Goal: Task Accomplishment & Management: Manage account settings

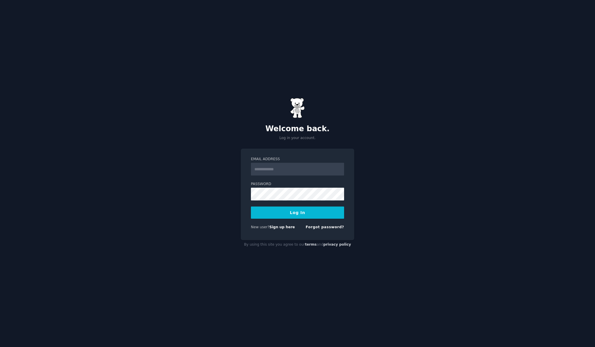
click at [287, 168] on input "Email Address" at bounding box center [297, 169] width 93 height 13
type input "**********"
click at [315, 211] on button "Log In" at bounding box center [297, 212] width 93 height 12
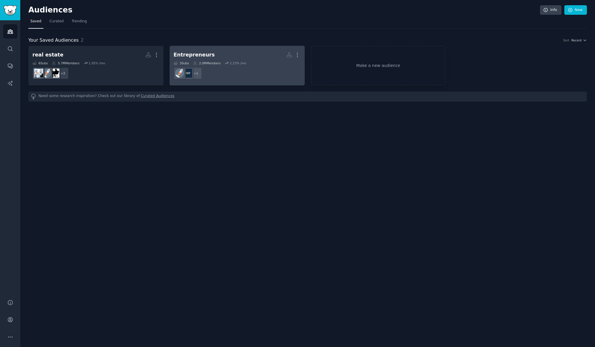
click at [245, 72] on dd "+ 1" at bounding box center [237, 73] width 127 height 16
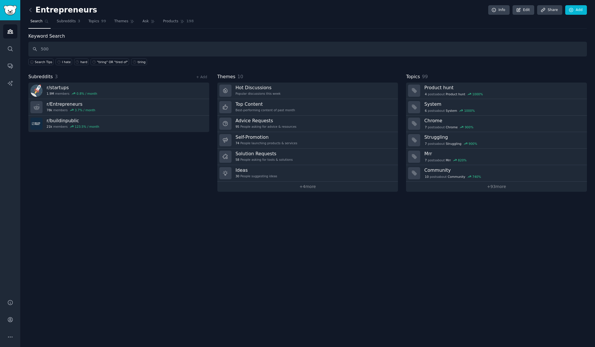
type input "500"
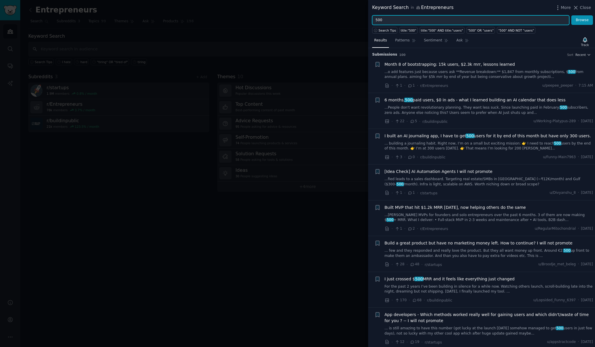
drag, startPoint x: 407, startPoint y: 21, endPoint x: 355, endPoint y: 19, distance: 52.4
click at [355, 19] on div "Keyword Search in Entrepreneurs More Close 500 Browse Search Tips title:"500" t…" at bounding box center [297, 173] width 595 height 347
type input "i'd pay"
click at [572, 15] on button "Browse" at bounding box center [583, 20] width 22 height 10
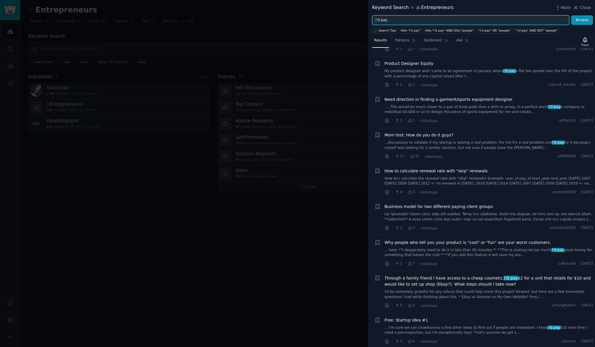
scroll to position [110, 0]
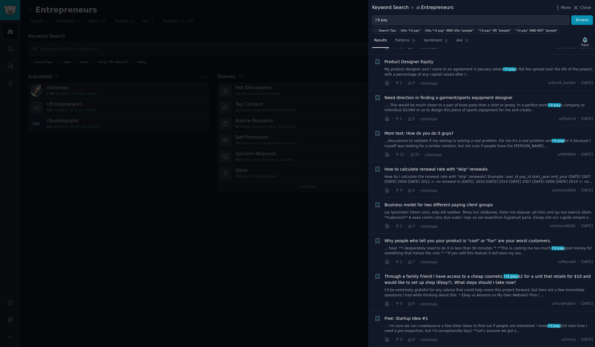
click at [479, 254] on link "... hear. *"I desperately need to do X in less than 30 minutes."* *"This is cos…" at bounding box center [489, 251] width 209 height 10
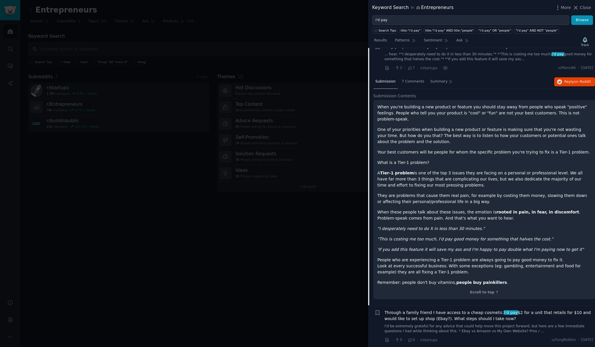
scroll to position [334, 0]
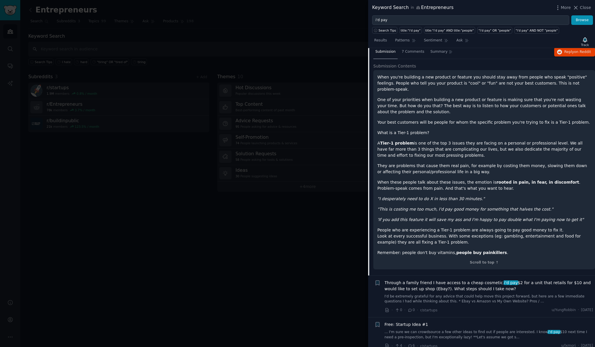
click at [457, 329] on link "... I'm sure we can crowdsource a few other ideas to find out if people are int…" at bounding box center [489, 334] width 209 height 10
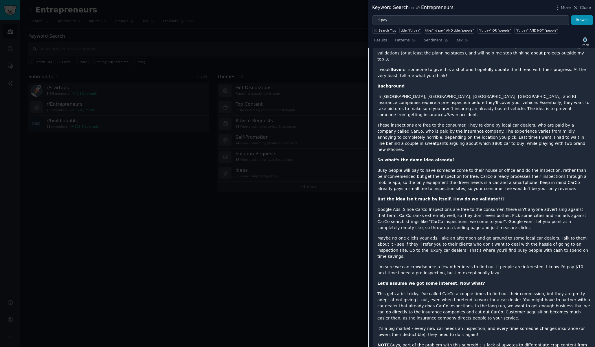
scroll to position [444, 0]
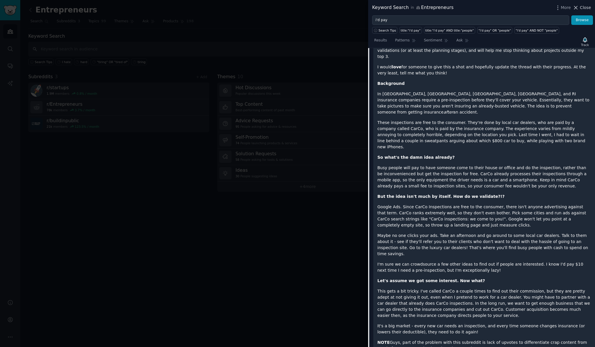
click at [582, 5] on span "Close" at bounding box center [585, 8] width 11 height 6
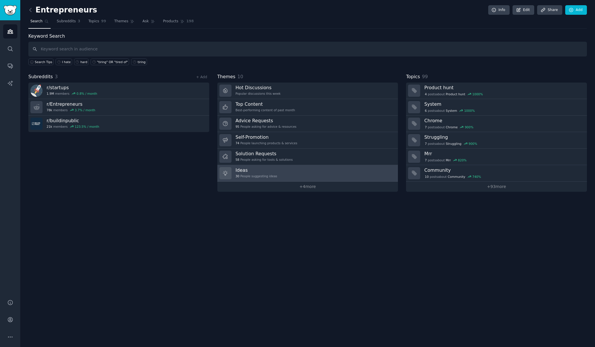
click at [265, 171] on h3 "Ideas" at bounding box center [257, 170] width 42 height 6
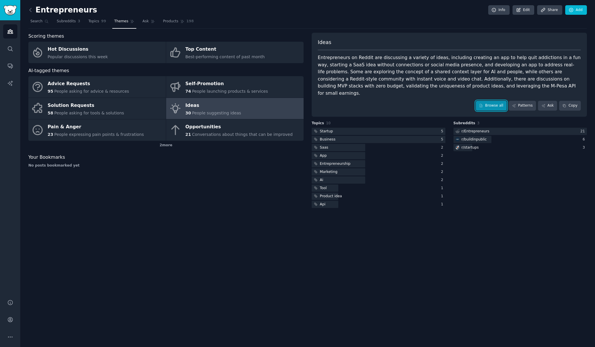
click at [483, 101] on link "Browse all" at bounding box center [491, 106] width 31 height 10
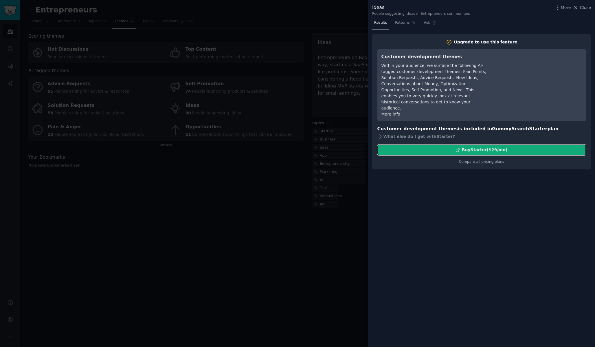
click at [470, 147] on div "Buy Starter ($ 29 /mo )" at bounding box center [484, 150] width 45 height 6
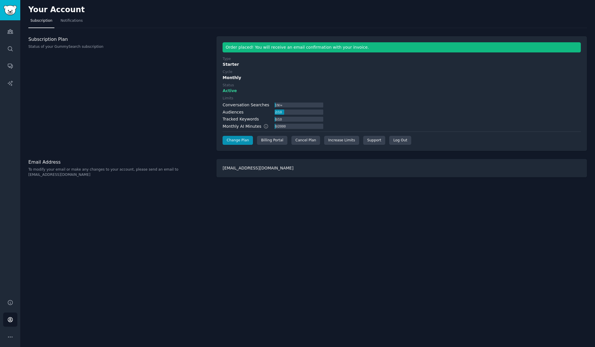
click at [294, 86] on label "Status" at bounding box center [402, 85] width 358 height 5
click at [12, 30] on icon "Sidebar" at bounding box center [10, 31] width 6 height 6
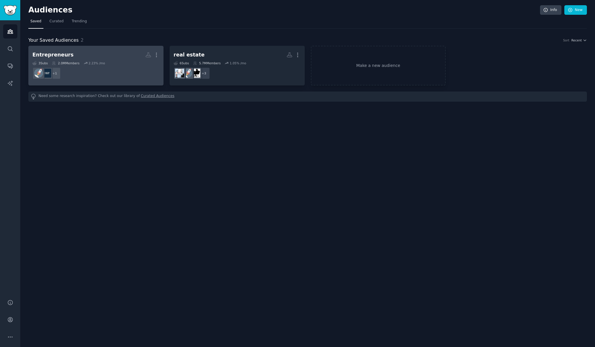
click at [113, 56] on h2 "Entrepreneurs Custom Audience More" at bounding box center [95, 55] width 127 height 10
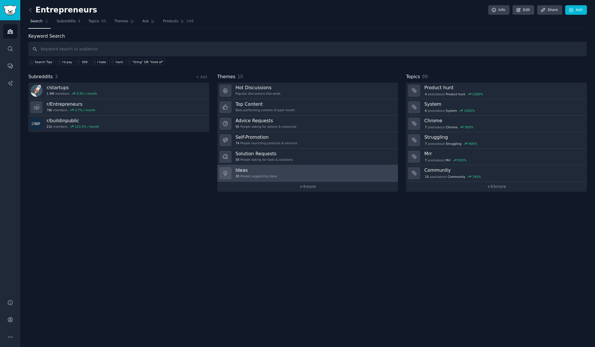
click at [269, 171] on h3 "Ideas" at bounding box center [257, 170] width 42 height 6
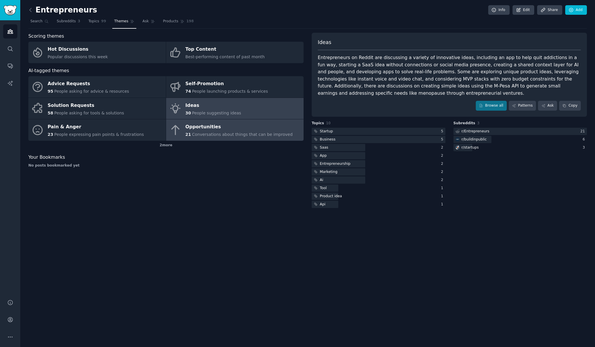
click at [272, 134] on span "Conversations about things that can be improved" at bounding box center [242, 134] width 101 height 5
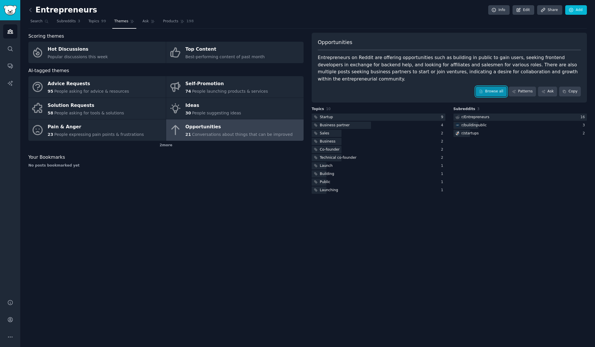
click at [500, 95] on link "Browse all" at bounding box center [491, 92] width 31 height 10
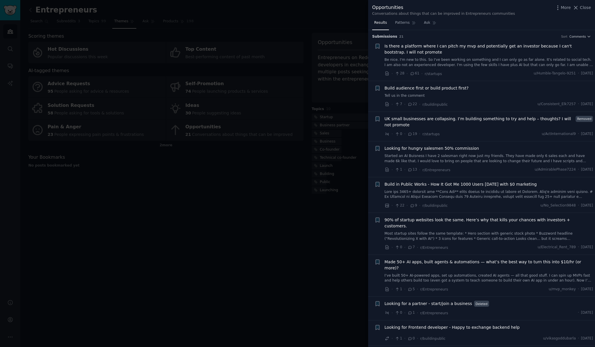
click at [466, 66] on link "Be nice. I'm new to this. So I've been working on something and I can only go a…" at bounding box center [489, 62] width 209 height 10
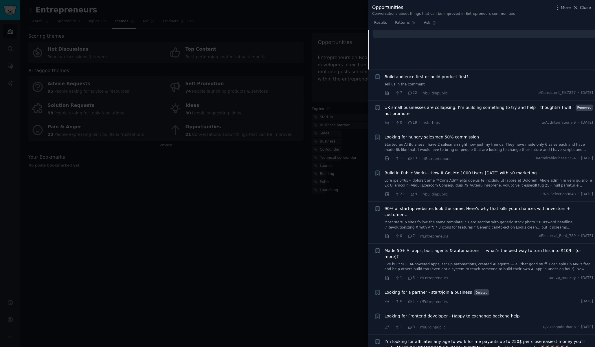
scroll to position [99, 0]
click at [269, 181] on div at bounding box center [297, 173] width 595 height 347
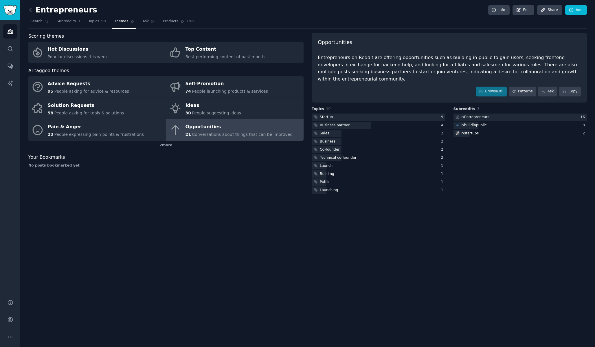
click at [32, 11] on icon at bounding box center [31, 10] width 6 height 6
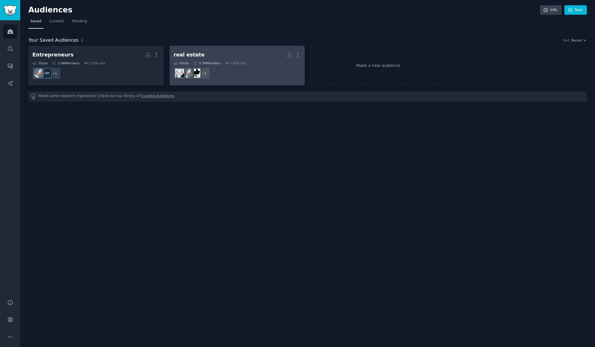
click at [204, 52] on h2 "real estate More" at bounding box center [237, 55] width 127 height 10
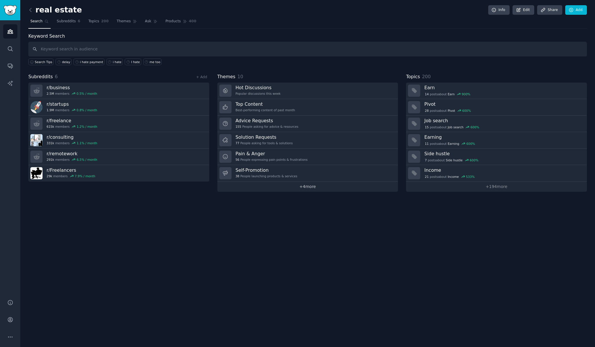
click at [287, 185] on link "+ 4 more" at bounding box center [307, 187] width 181 height 10
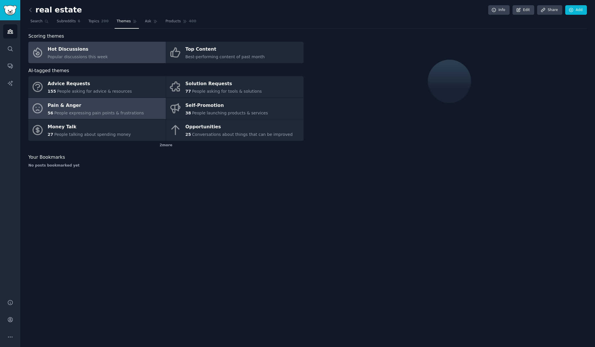
click at [111, 115] on div "56 People expressing pain points & frustrations" at bounding box center [96, 113] width 96 height 6
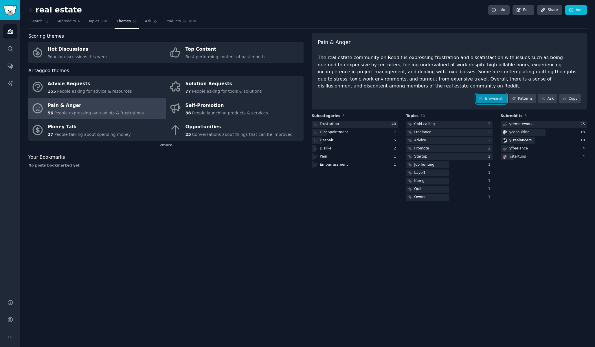
click at [498, 94] on link "Browse all" at bounding box center [491, 99] width 31 height 10
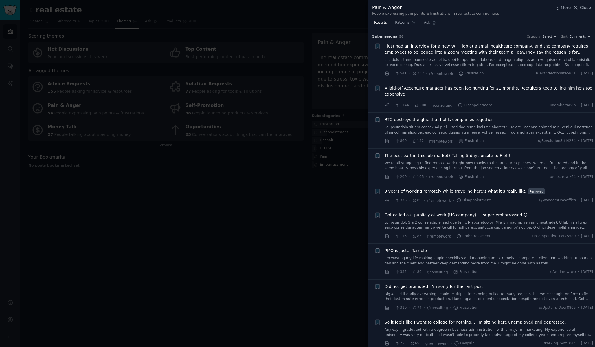
click at [487, 131] on link at bounding box center [489, 130] width 209 height 10
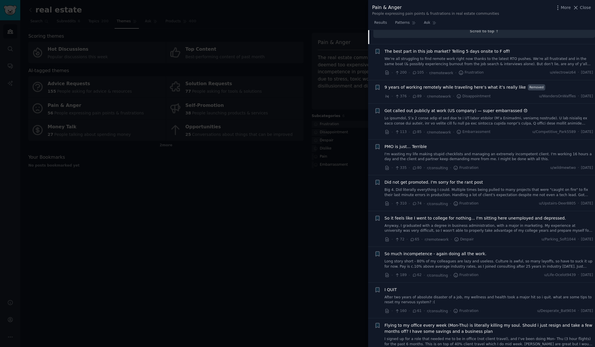
scroll to position [296, 0]
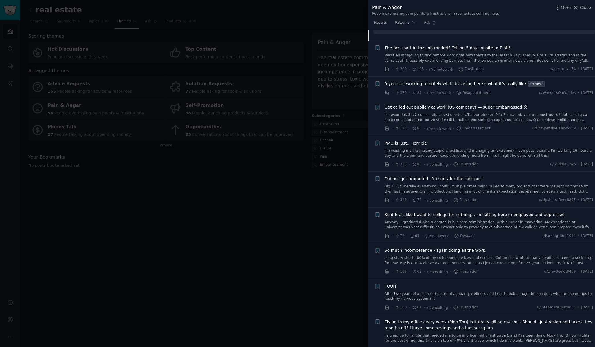
click at [284, 175] on div at bounding box center [297, 173] width 595 height 347
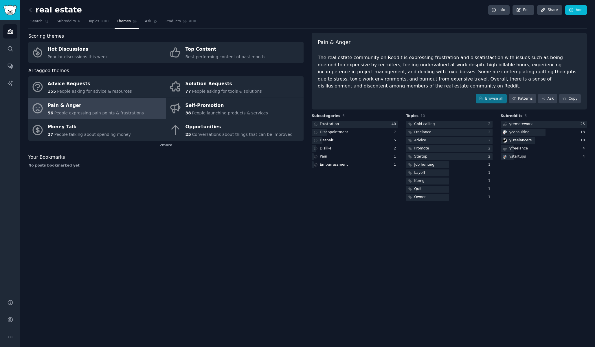
click at [31, 12] on icon at bounding box center [31, 9] width 2 height 3
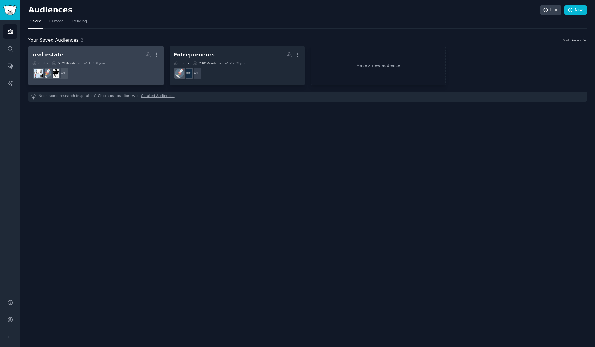
click at [110, 63] on div "6 Sub s 5.7M Members 1.05 % /mo" at bounding box center [95, 63] width 127 height 4
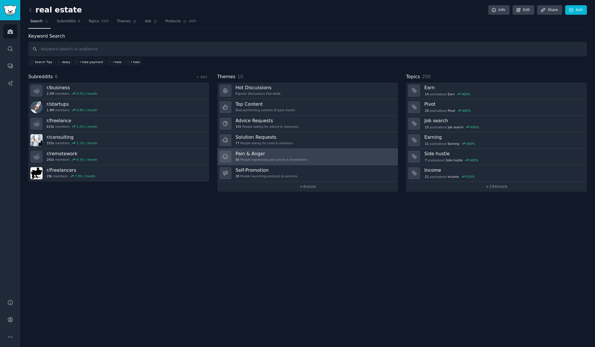
click at [285, 160] on div "56 People expressing pain points & frustrations" at bounding box center [272, 160] width 72 height 4
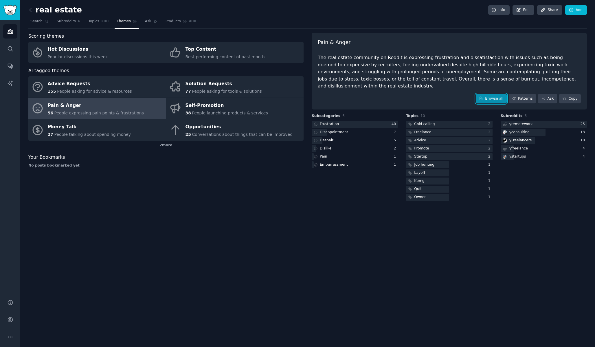
click at [492, 94] on link "Browse all" at bounding box center [491, 99] width 31 height 10
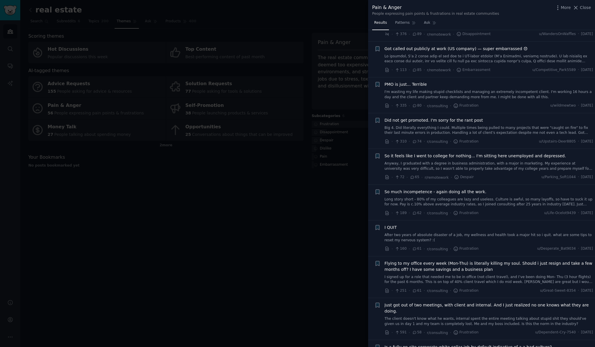
scroll to position [167, 0]
click at [264, 220] on div at bounding box center [297, 173] width 595 height 347
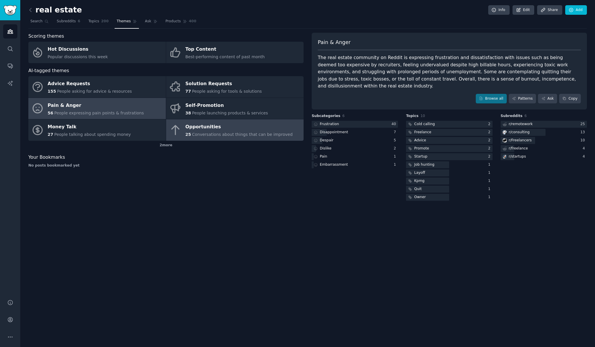
click at [218, 127] on div "Opportunities" at bounding box center [239, 126] width 107 height 9
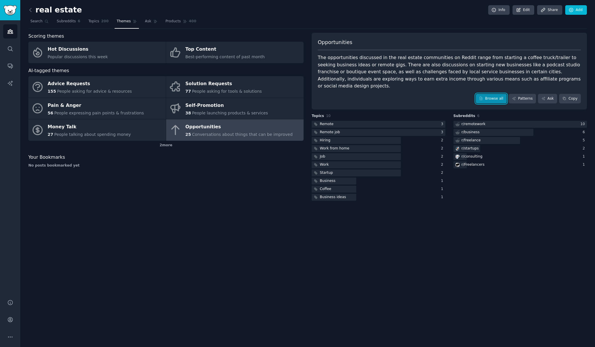
click at [481, 96] on icon at bounding box center [481, 98] width 4 height 4
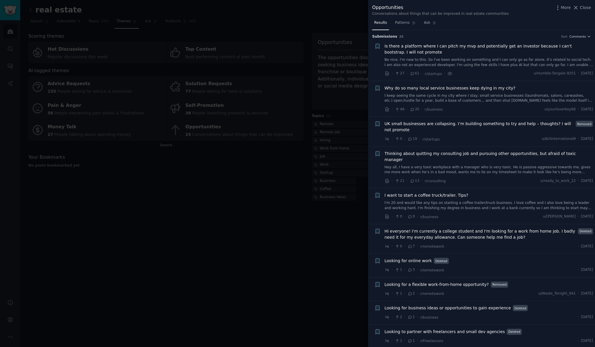
click at [459, 62] on link "Be nice. I'm new to this. So I've been working on something and I can only go a…" at bounding box center [489, 62] width 209 height 10
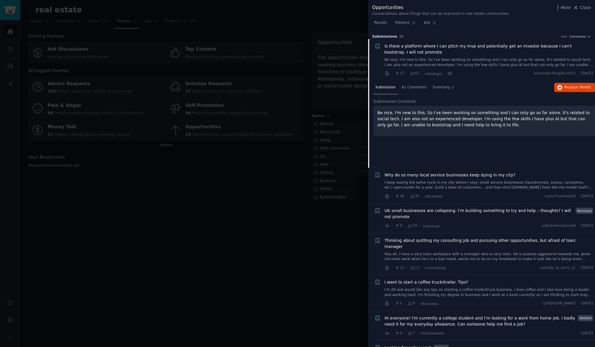
scroll to position [9, 0]
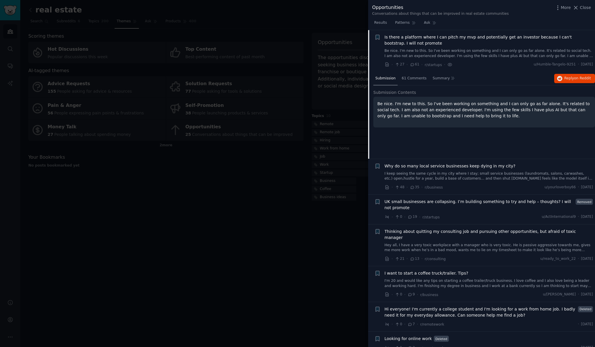
click at [462, 104] on p "Be nice. I'm new to this. So I've been working on something and I can only go a…" at bounding box center [485, 110] width 214 height 18
click at [561, 80] on button "Reply on Reddit" at bounding box center [574, 78] width 41 height 9
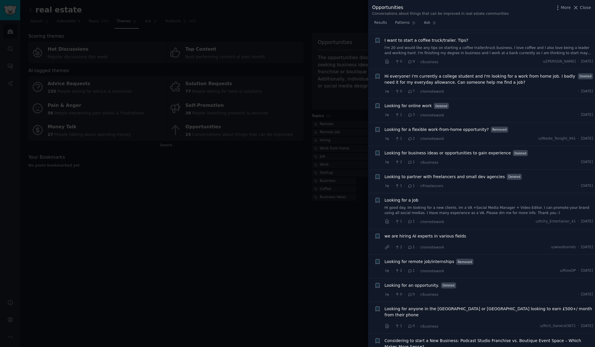
scroll to position [160, 0]
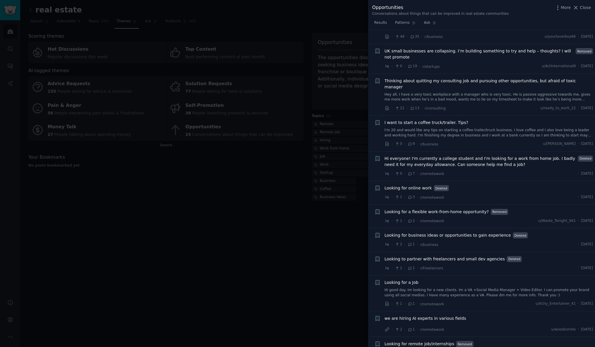
click at [281, 254] on div at bounding box center [297, 173] width 595 height 347
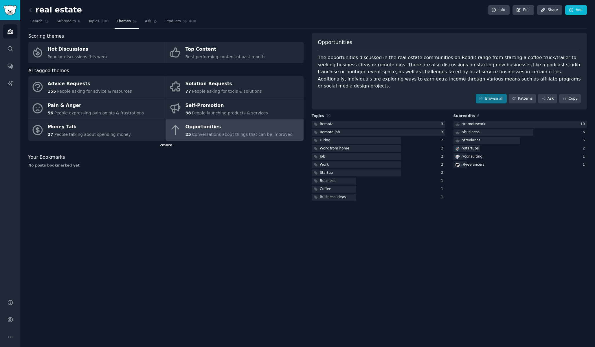
click at [168, 145] on div "2 more" at bounding box center [165, 145] width 275 height 9
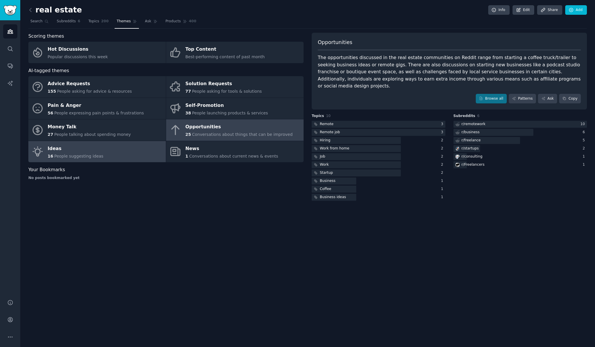
click at [120, 155] on link "Ideas 16 People suggesting ideas" at bounding box center [97, 151] width 138 height 21
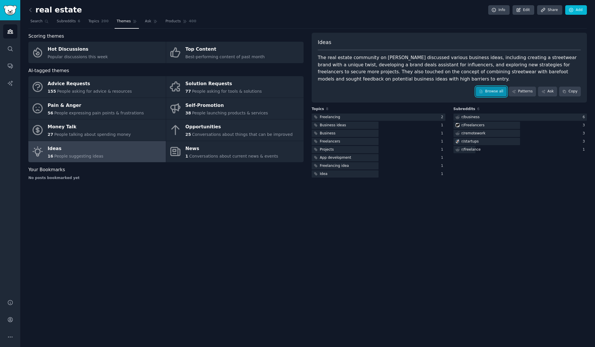
click at [483, 89] on icon at bounding box center [481, 91] width 4 height 4
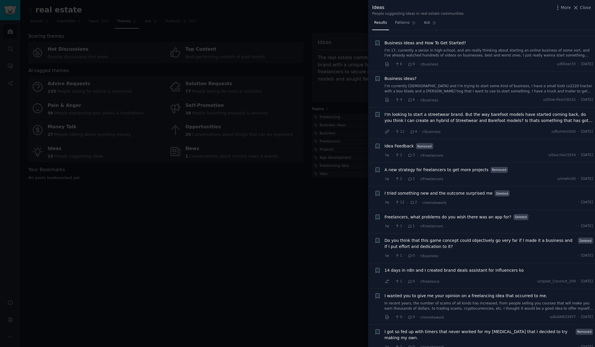
scroll to position [177, 0]
click at [157, 208] on div at bounding box center [297, 173] width 595 height 347
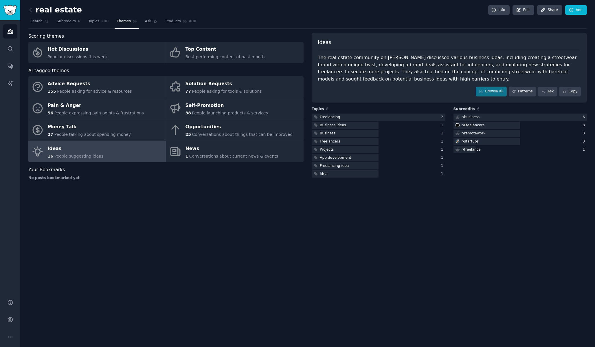
click at [33, 10] on link at bounding box center [31, 10] width 7 height 9
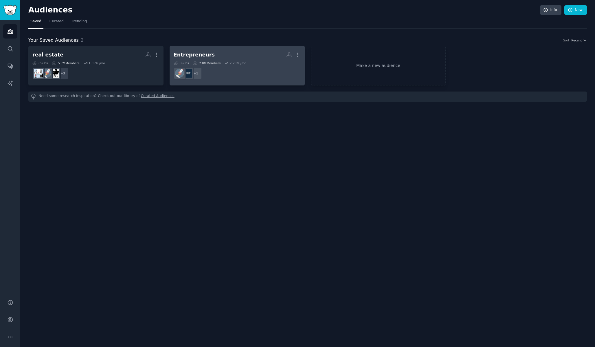
click at [197, 56] on div "Entrepreneurs" at bounding box center [194, 54] width 41 height 7
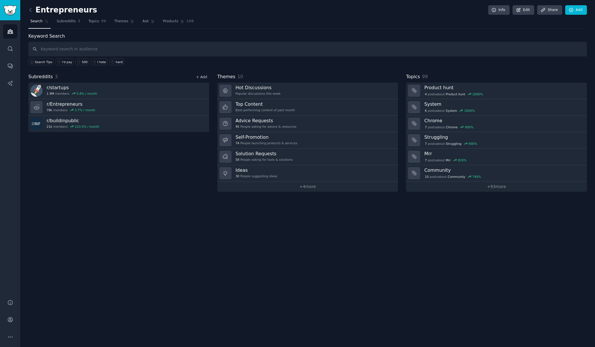
click at [206, 78] on link "+ Add" at bounding box center [201, 77] width 11 height 4
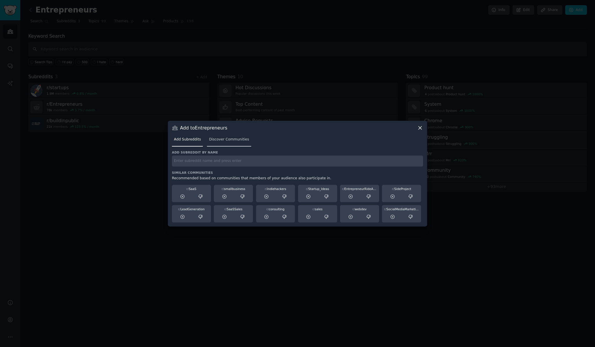
click at [237, 141] on span "Discover Communities" at bounding box center [229, 139] width 40 height 5
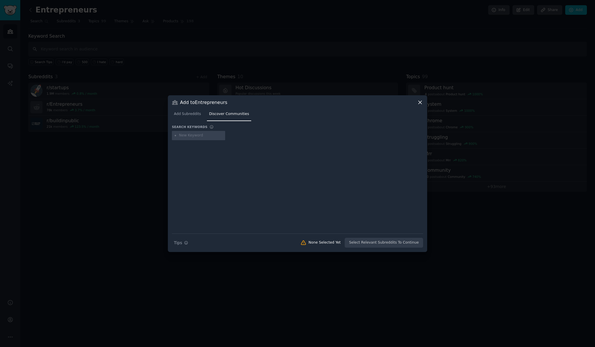
click at [196, 133] on input "text" at bounding box center [201, 135] width 44 height 5
type input "entrepreneurs"
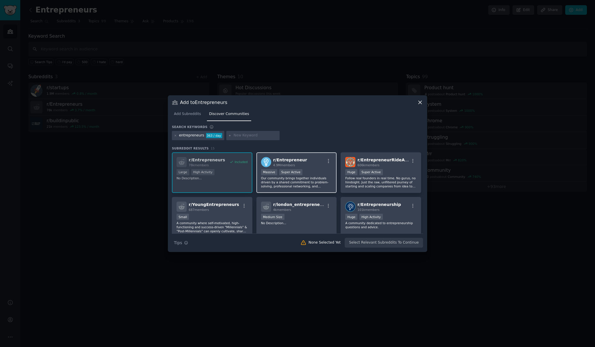
click at [306, 162] on div "r/ Entrepreneur 4.9M members" at bounding box center [296, 162] width 71 height 10
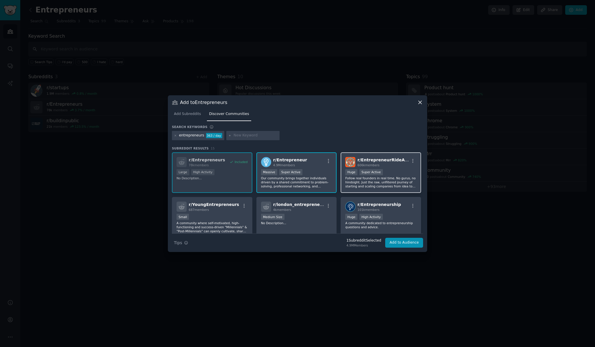
click at [378, 160] on span "r/ EntrepreneurRideAlong" at bounding box center [386, 160] width 57 height 5
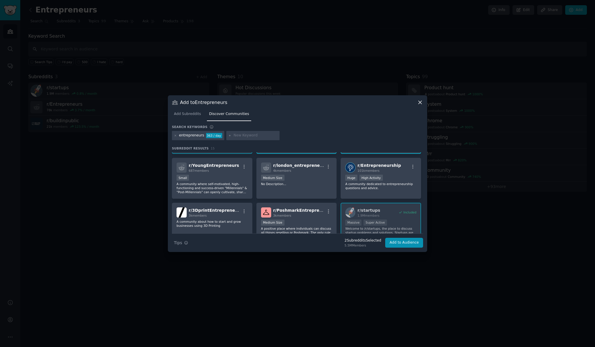
scroll to position [46, 0]
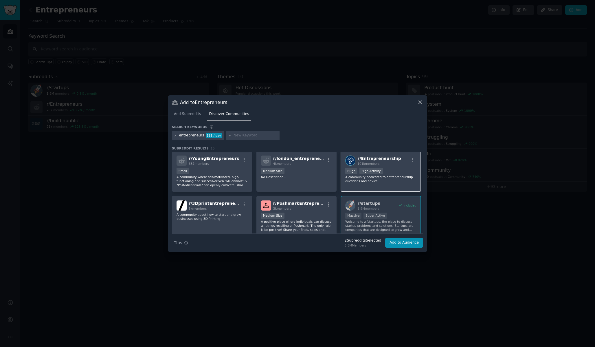
click at [367, 177] on p "A community dedicated to entrepreneurship questions and advice." at bounding box center [380, 179] width 71 height 8
click at [228, 174] on div "Small" at bounding box center [212, 171] width 71 height 7
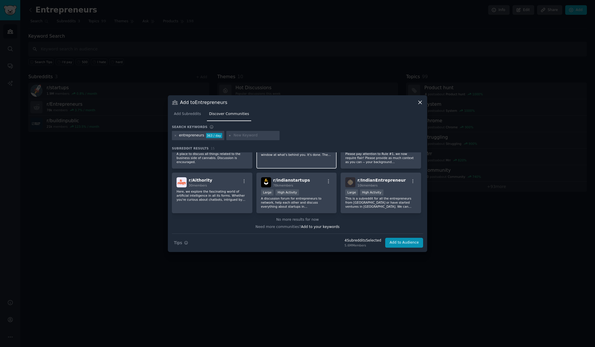
scroll to position [159, 0]
click at [400, 244] on button "Add to Audience" at bounding box center [404, 243] width 38 height 10
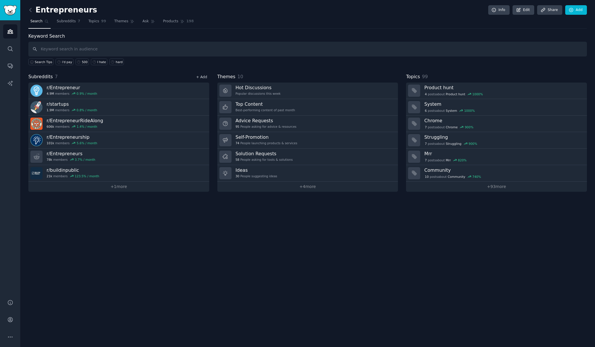
click at [203, 76] on link "+ Add" at bounding box center [201, 77] width 11 height 4
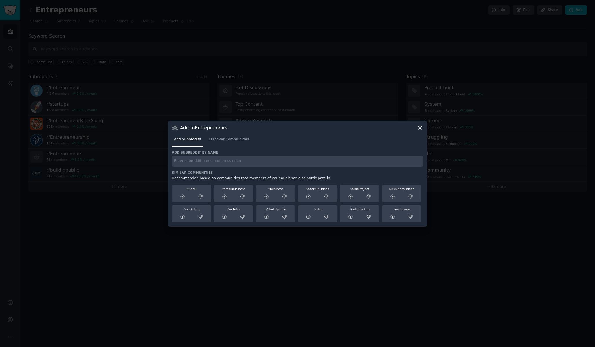
click at [257, 169] on div "Add subreddit by name Similar Communities Recommended based on communities that…" at bounding box center [297, 186] width 251 height 72
click at [253, 165] on input "text" at bounding box center [297, 160] width 251 height 11
type input "startup"
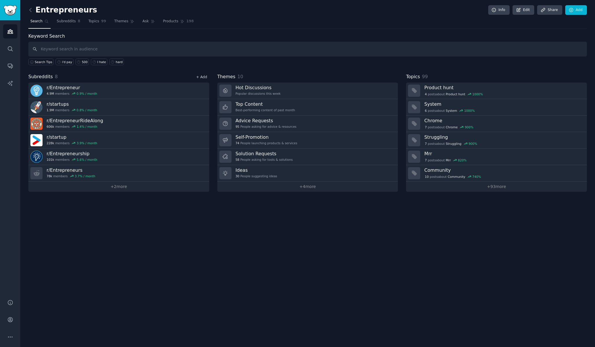
click at [198, 76] on link "+ Add" at bounding box center [201, 77] width 11 height 4
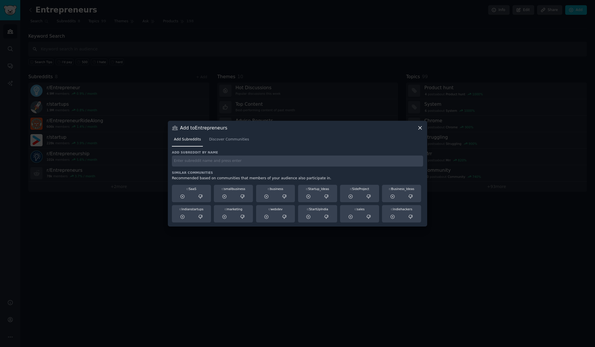
click at [219, 147] on div "Add Subreddits Discover Communities" at bounding box center [297, 141] width 251 height 20
click at [226, 165] on input "text" at bounding box center [297, 160] width 251 height 11
type input "startup"
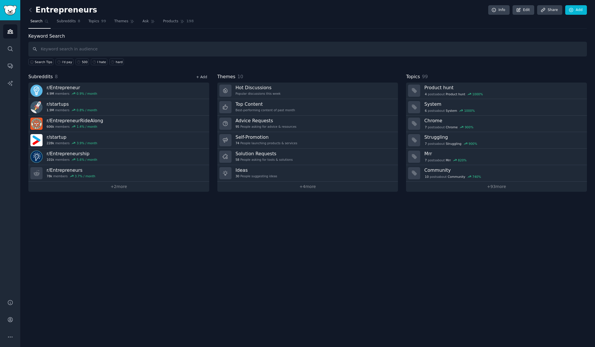
click at [204, 77] on link "+ Add" at bounding box center [201, 77] width 11 height 4
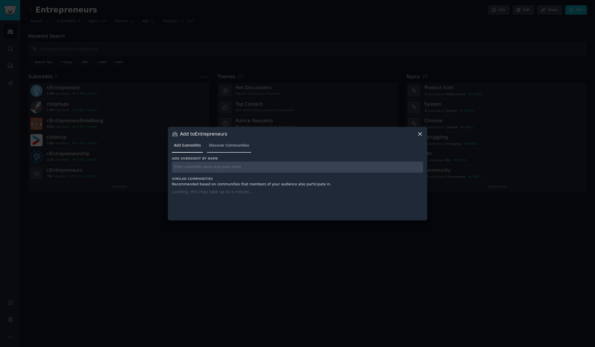
click at [227, 148] on link "Discover Communities" at bounding box center [229, 147] width 44 height 12
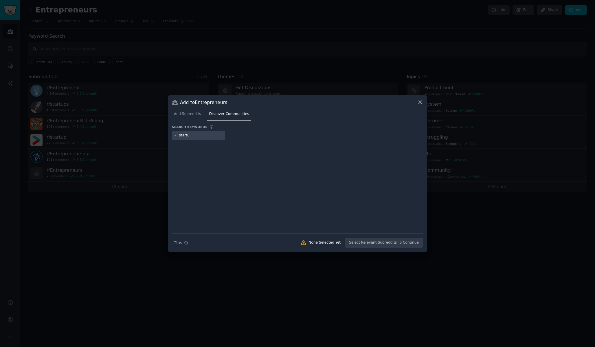
type input "startup"
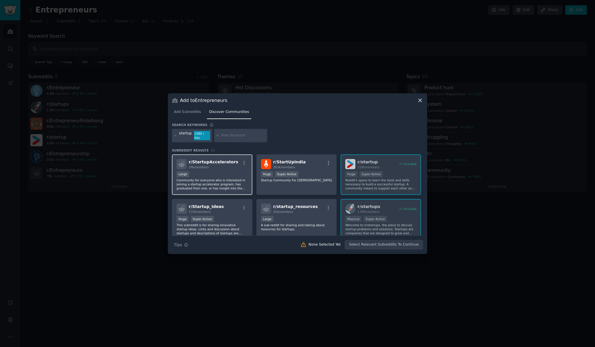
click at [224, 172] on div "Large" at bounding box center [212, 174] width 71 height 7
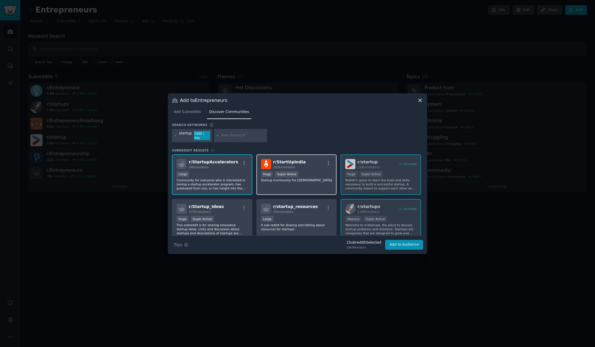
click at [315, 188] on div "r/ StartUpIndia 363k members 100,000 - 1,000,000 members Huge Super Active Star…" at bounding box center [297, 174] width 80 height 41
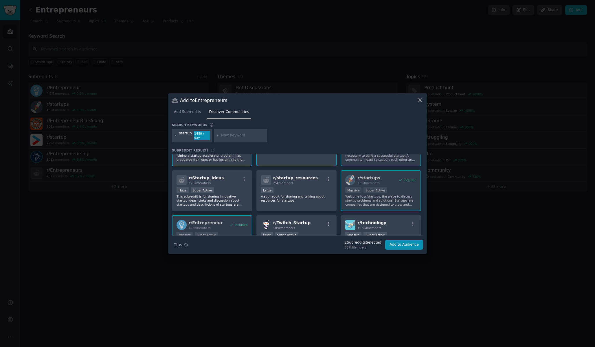
scroll to position [37, 0]
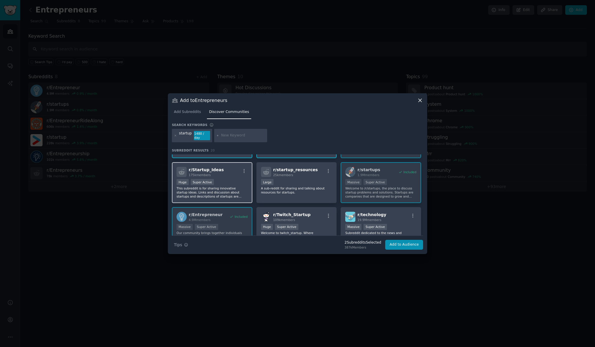
click at [222, 194] on p "This subreddit is for sharing innovative startup ideas. Links and discussion ab…" at bounding box center [212, 192] width 71 height 12
click at [276, 191] on p "A sub-reddit for sharing and talking about resources for startups." at bounding box center [296, 190] width 71 height 8
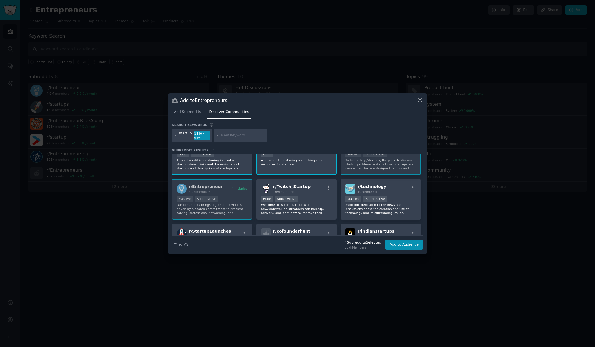
scroll to position [70, 0]
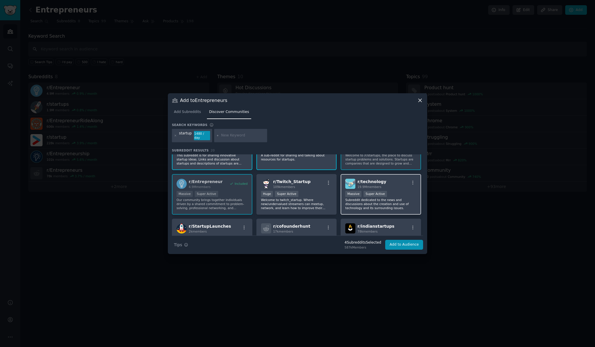
click at [378, 207] on p "Subreddit dedicated to the news and discussions about the creation and use of t…" at bounding box center [380, 204] width 71 height 12
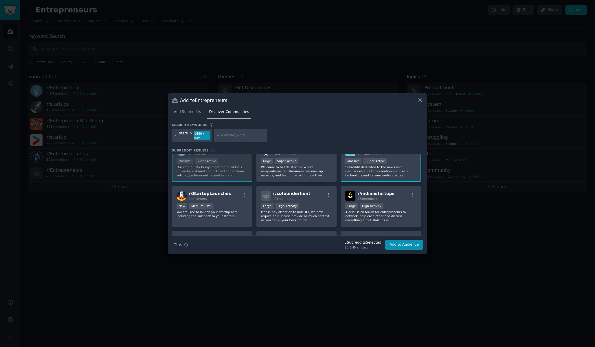
scroll to position [107, 0]
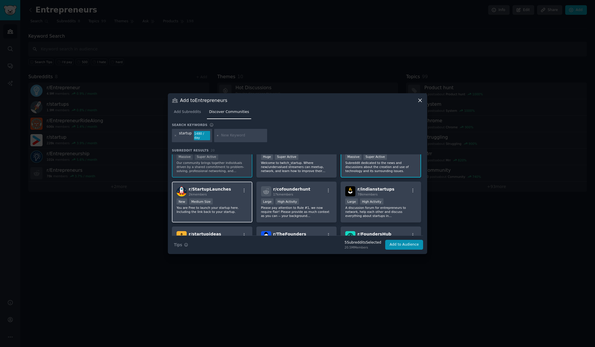
click at [221, 207] on p "You are Free to launch your startup here. Including the link back to your start…" at bounding box center [212, 210] width 71 height 8
click at [290, 211] on p "Please pay attention to Rule #1, we now require flair! Please provide as much c…" at bounding box center [296, 212] width 71 height 12
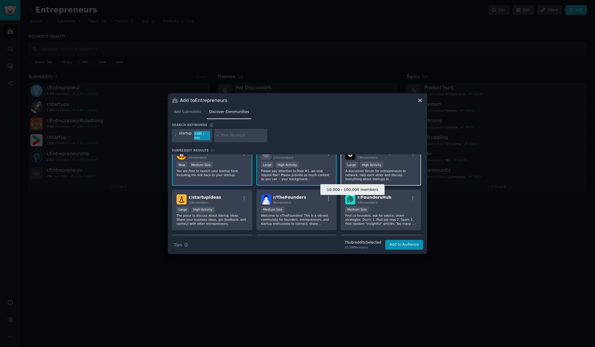
scroll to position [147, 0]
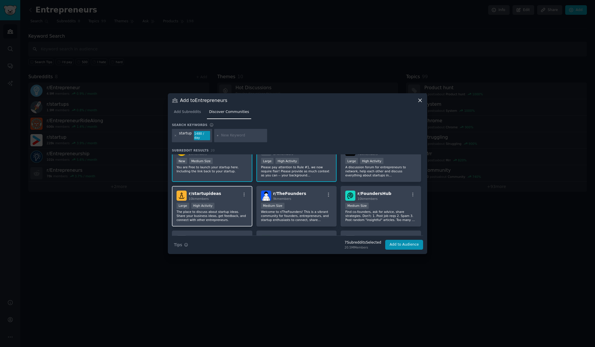
click at [221, 220] on p "The place to discuss about startup ideas. Share your business ideas, get feedba…" at bounding box center [212, 216] width 71 height 12
click at [272, 216] on p "Welcome to r/TheFounders! This is a vibrant community for founders, entrepreneu…" at bounding box center [296, 216] width 71 height 12
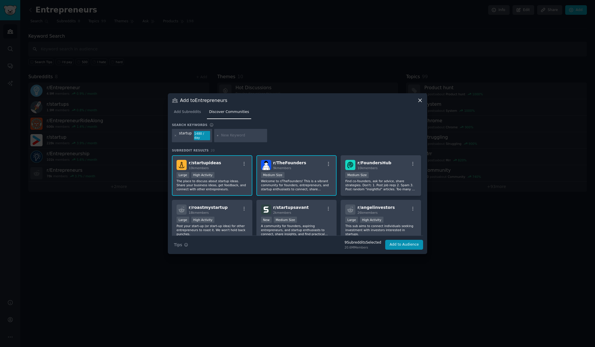
scroll to position [182, 0]
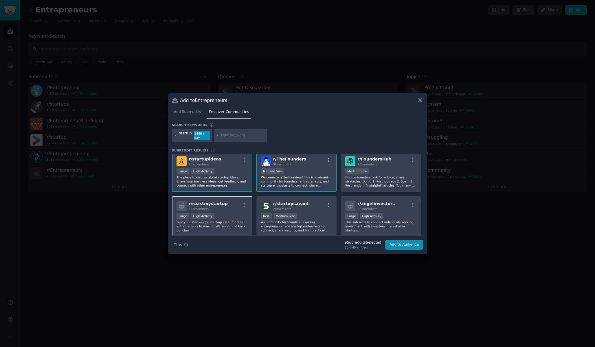
click at [232, 224] on p "Post your start-up (or start-up idea) for other entrepreneurs to roast it. We w…" at bounding box center [212, 226] width 71 height 12
click at [266, 225] on p "A community for founders, aspiring entrepreneurs, and startup enthusiasts to co…" at bounding box center [296, 226] width 71 height 12
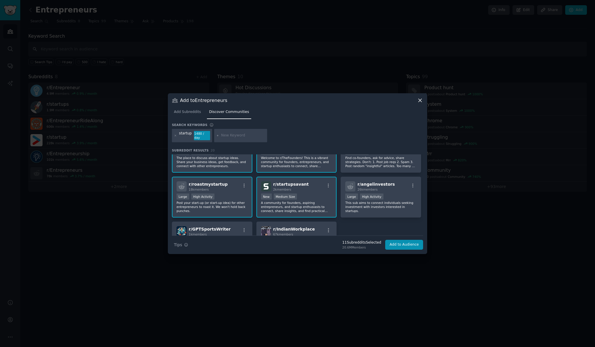
scroll to position [211, 0]
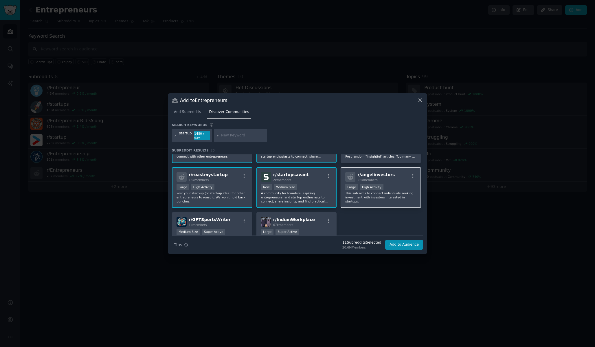
click at [361, 191] on p "This sub aims to connect individuals seeking investment with investors interest…" at bounding box center [380, 197] width 71 height 12
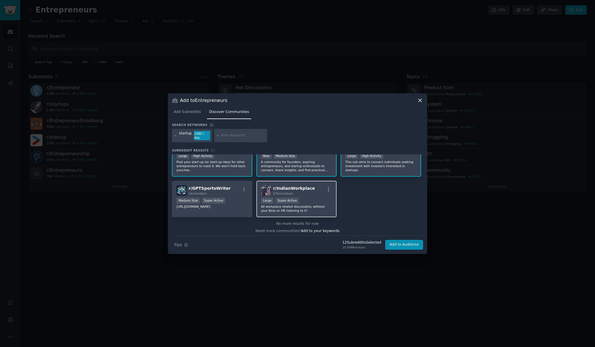
scroll to position [244, 0]
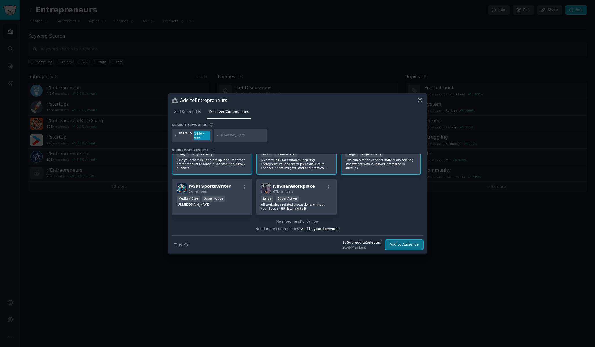
click at [397, 244] on button "Add to Audience" at bounding box center [404, 245] width 38 height 10
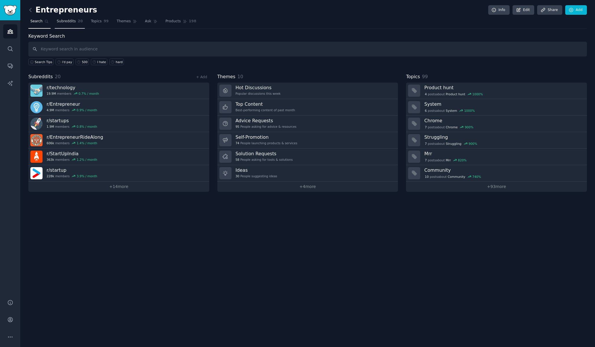
click at [76, 22] on link "Subreddits 20" at bounding box center [70, 23] width 30 height 12
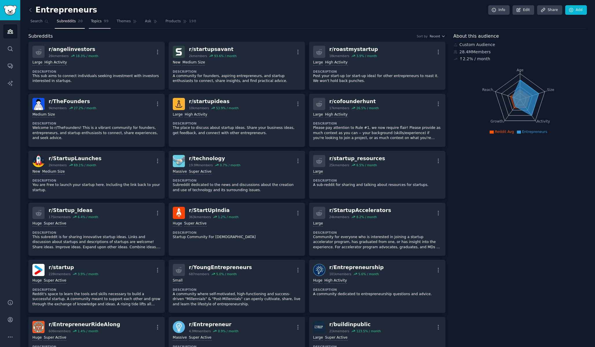
click at [96, 28] on link "Topics 99" at bounding box center [100, 23] width 22 height 12
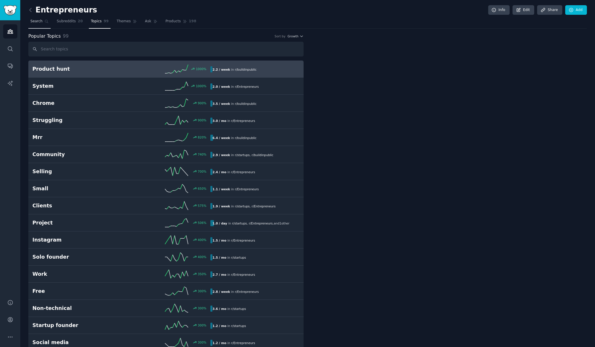
click at [40, 19] on span "Search" at bounding box center [36, 21] width 12 height 5
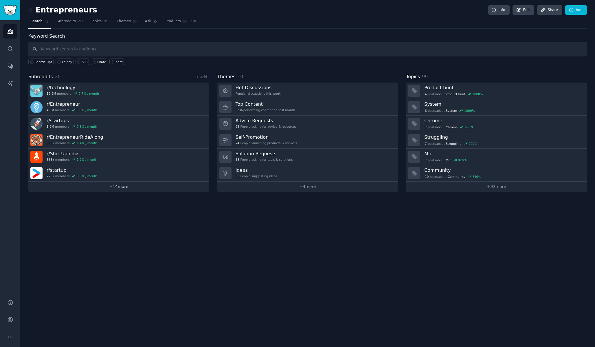
click at [135, 185] on link "+ 14 more" at bounding box center [118, 187] width 181 height 10
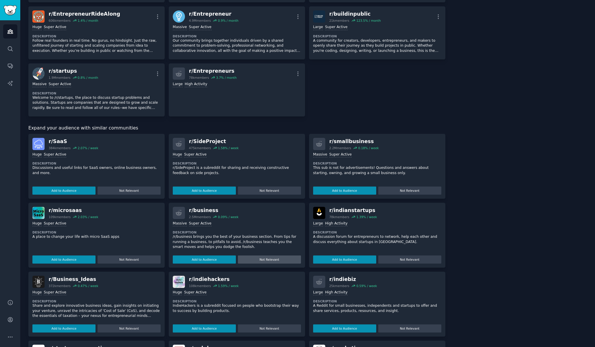
scroll to position [308, 0]
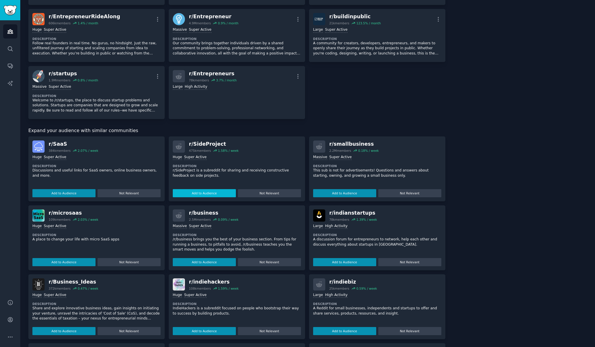
click at [215, 191] on button "Add to Audience" at bounding box center [204, 193] width 63 height 8
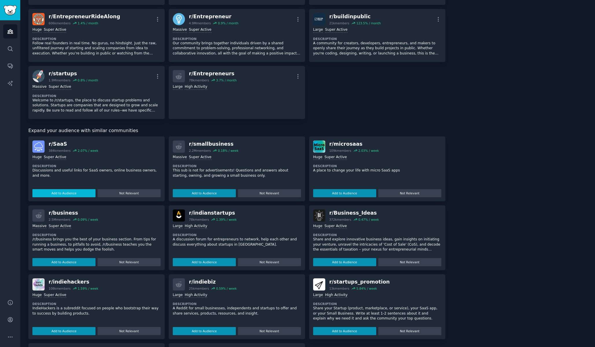
scroll to position [313, 0]
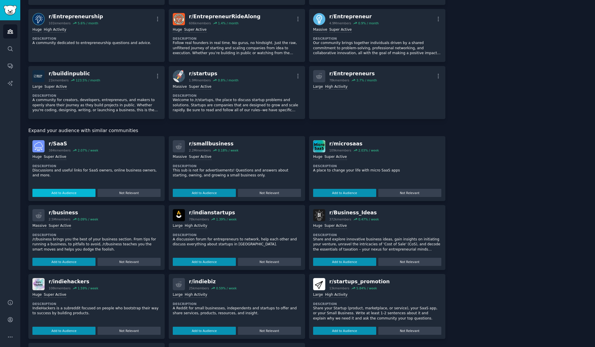
click at [83, 192] on button "Add to Audience" at bounding box center [63, 193] width 63 height 8
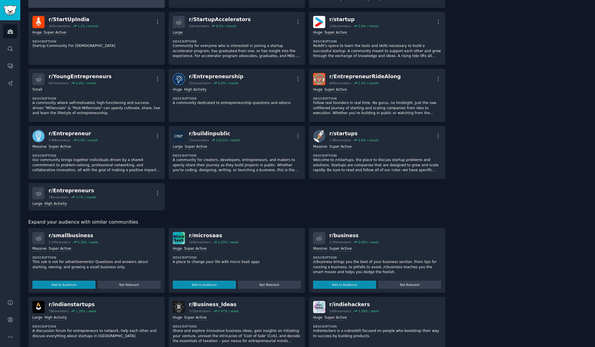
scroll to position [261, 0]
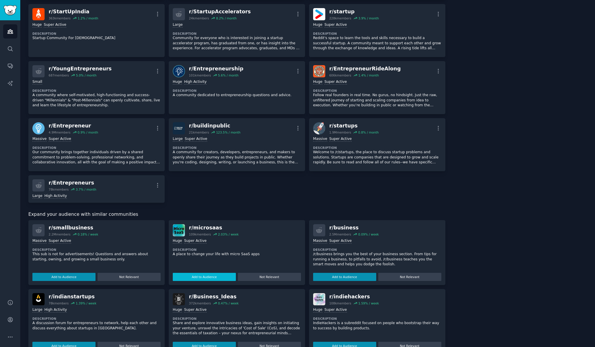
click at [215, 279] on button "Add to Audience" at bounding box center [204, 277] width 63 height 8
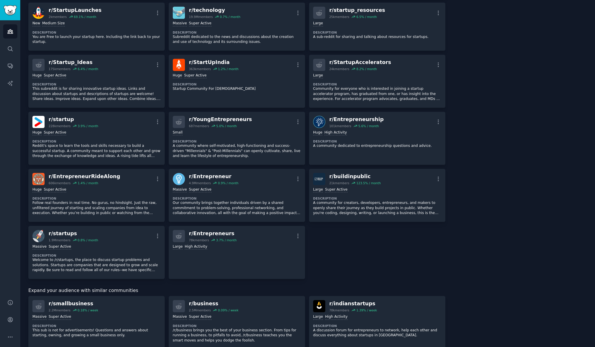
scroll to position [0, 0]
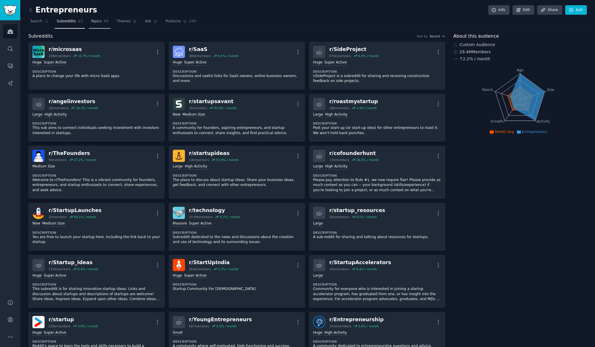
click at [104, 25] on link "Topics 99" at bounding box center [100, 23] width 22 height 12
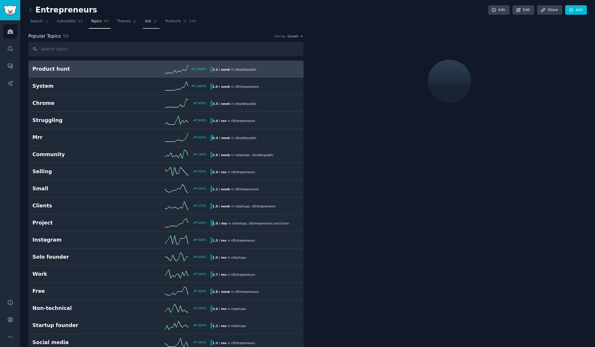
click at [147, 25] on link "Ask" at bounding box center [151, 23] width 17 height 12
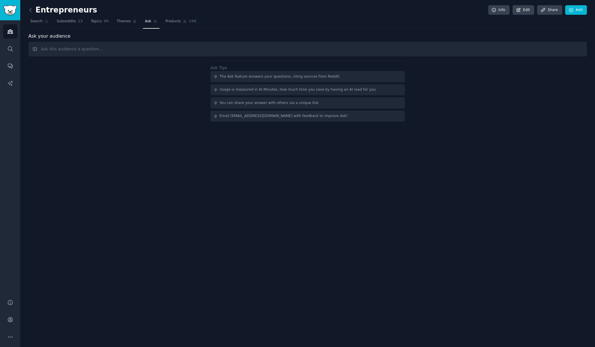
click at [192, 54] on input "text" at bounding box center [307, 49] width 559 height 15
click at [192, 52] on input "text" at bounding box center [307, 49] width 559 height 15
type input "find painpoints"
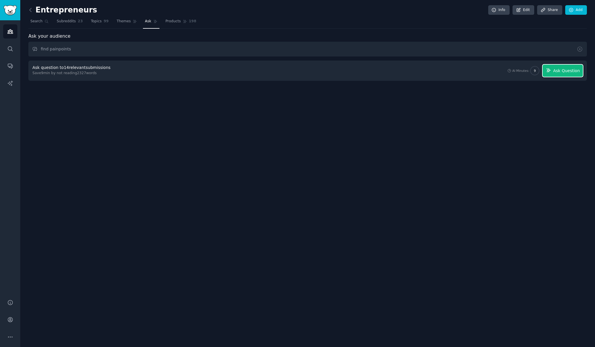
click at [559, 75] on button "Ask Question" at bounding box center [563, 71] width 40 height 12
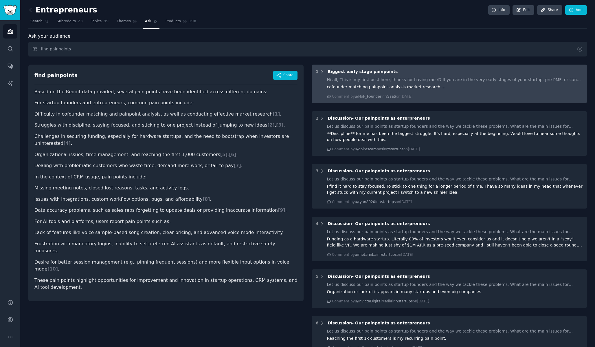
click at [361, 77] on div "Hi all, This is my first post here, thanks for having me :D If you are in the v…" at bounding box center [455, 80] width 256 height 6
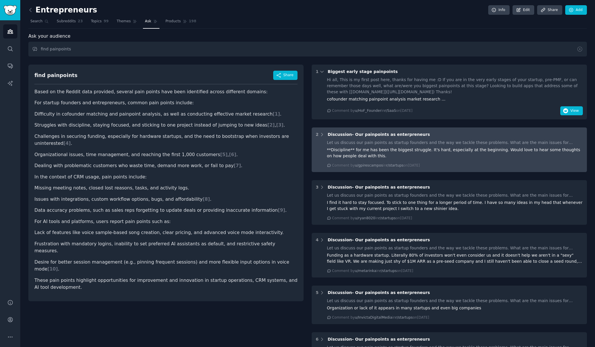
click at [426, 146] on div "Let us discuss our pain points as startup founders and the way we tackle these …" at bounding box center [455, 154] width 256 height 28
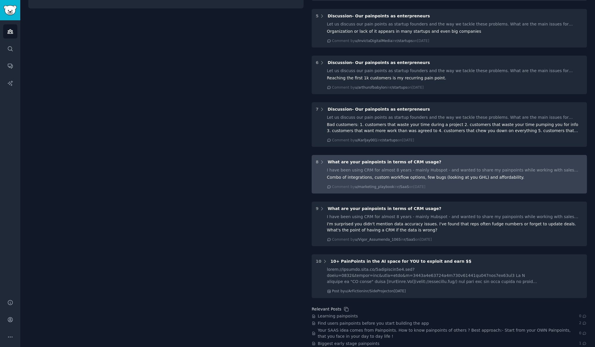
scroll to position [293, 0]
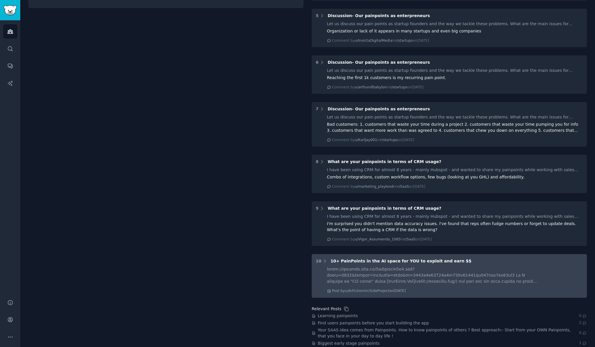
click at [358, 277] on div at bounding box center [433, 275] width 213 height 18
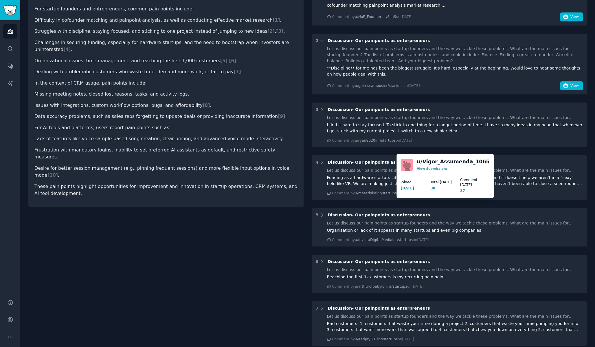
scroll to position [0, 0]
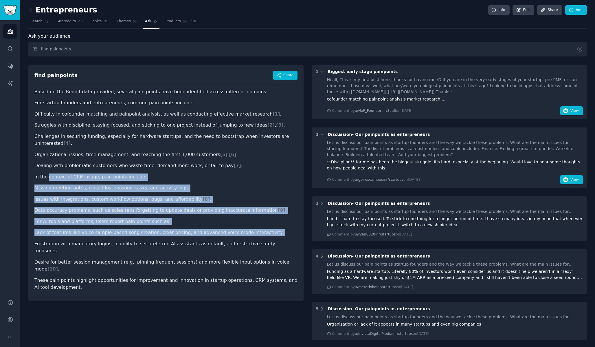
drag, startPoint x: 48, startPoint y: 179, endPoint x: 115, endPoint y: 239, distance: 90.2
click at [115, 239] on article "Based on the Reddit data provided, several pain points have been identified acr…" at bounding box center [165, 189] width 263 height 203
click at [115, 239] on ul "Lack of features like voice sample-based song creation, clear pricing, and adva…" at bounding box center [165, 251] width 263 height 44
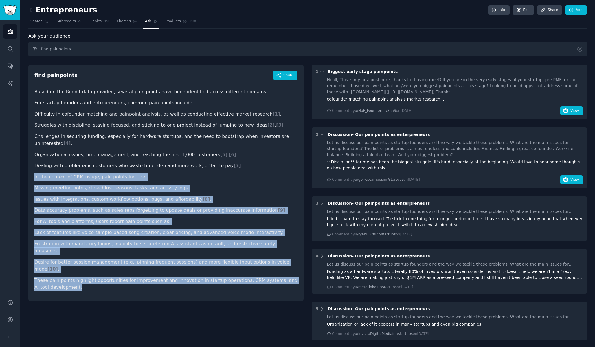
drag, startPoint x: 76, startPoint y: 275, endPoint x: 49, endPoint y: 173, distance: 105.8
click at [49, 173] on article "Based on the Reddit data provided, several pain points have been identified acr…" at bounding box center [165, 189] width 263 height 203
drag, startPoint x: 69, startPoint y: 277, endPoint x: 25, endPoint y: 171, distance: 115.3
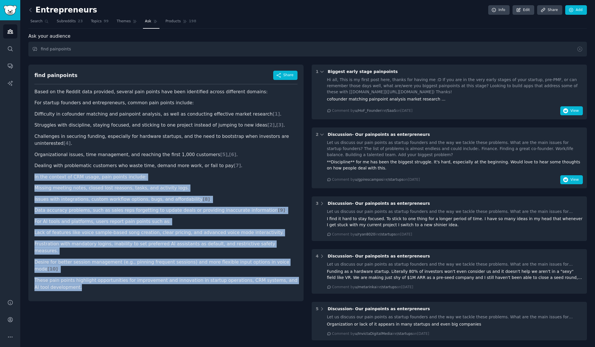
click at [106, 192] on ul "Missing meeting notes, closed lost reasons, tasks, and activity logs. Issues wi…" at bounding box center [165, 199] width 263 height 30
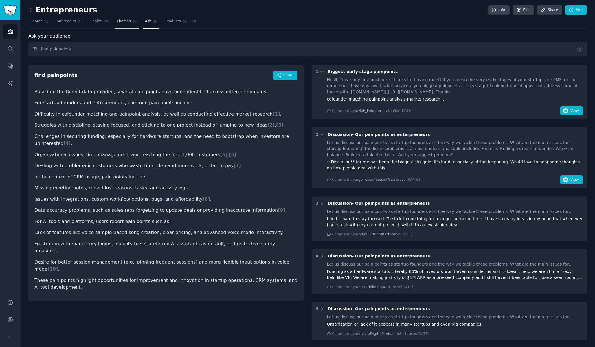
click at [126, 23] on span "Themes" at bounding box center [124, 21] width 14 height 5
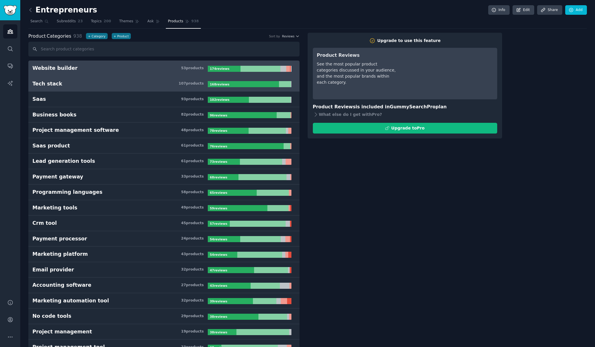
click at [133, 85] on h3 "Tech stack 107 product s" at bounding box center [119, 83] width 175 height 7
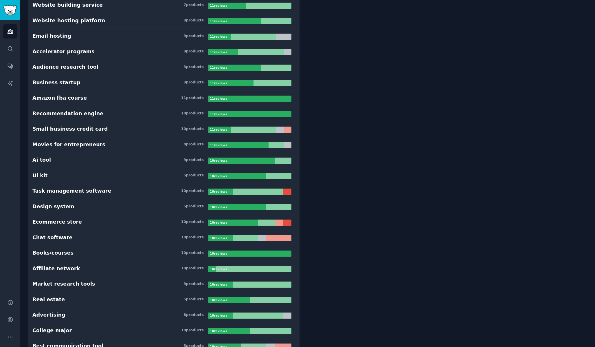
scroll to position [1737, 0]
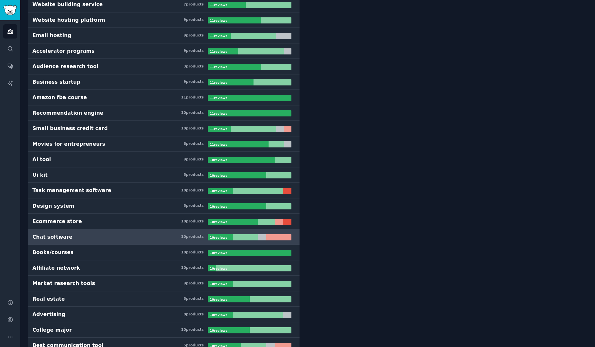
click at [272, 237] on div at bounding box center [278, 237] width 25 height 6
click at [94, 238] on h3 "Chat software 10 product s" at bounding box center [119, 236] width 175 height 7
click at [65, 239] on div "Chat software" at bounding box center [52, 236] width 40 height 7
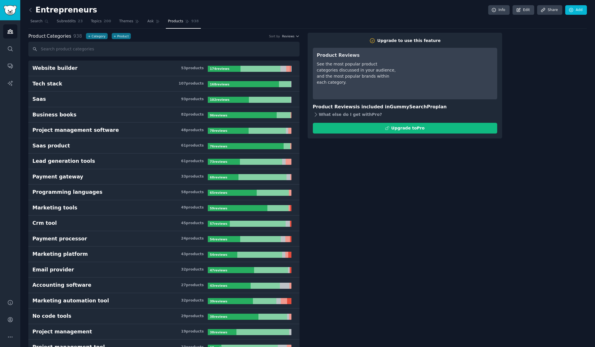
click at [335, 115] on div "What else do I get with Pro ?" at bounding box center [405, 115] width 184 height 8
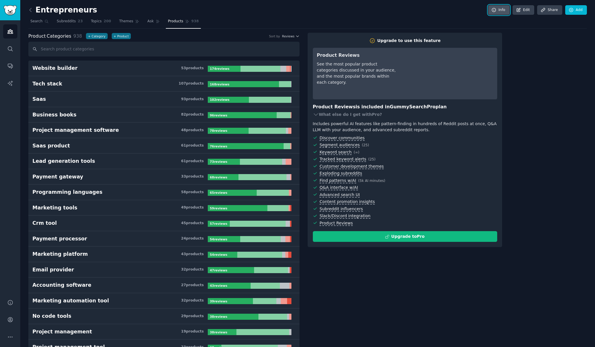
click at [497, 13] on link "Info" at bounding box center [498, 10] width 21 height 10
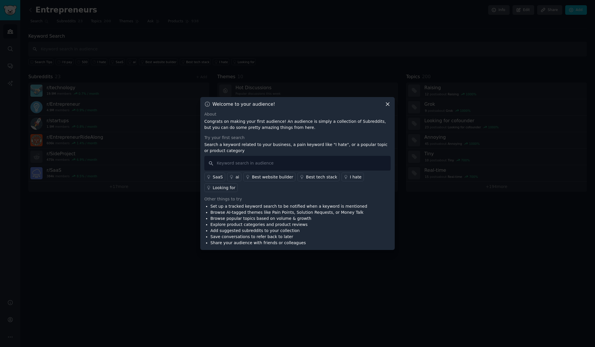
click at [229, 189] on div "Looking for" at bounding box center [224, 188] width 23 height 6
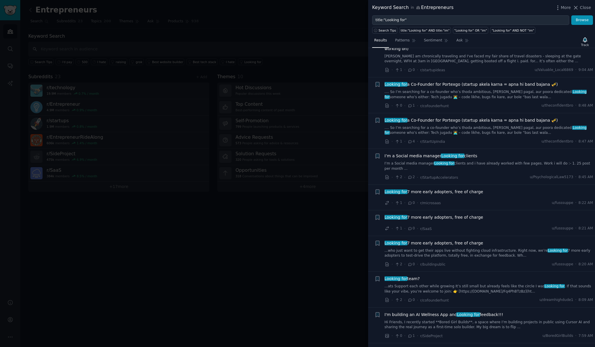
scroll to position [25, 0]
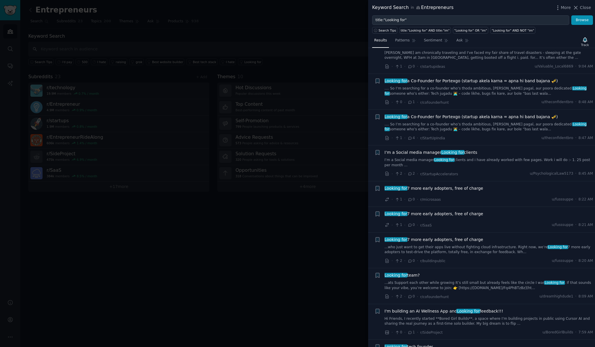
click at [441, 185] on span "Looking for 7 more early adopters, free of charge" at bounding box center [434, 188] width 99 height 6
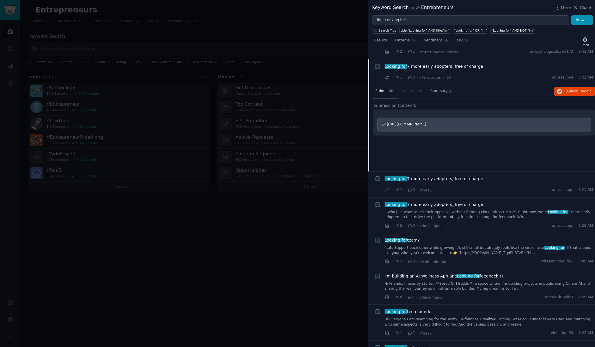
scroll to position [152, 0]
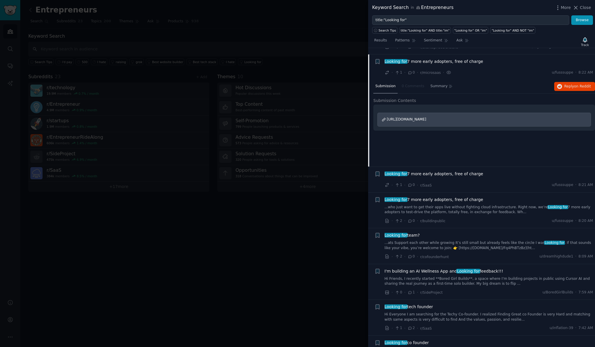
click at [426, 117] on span "[URL][DOMAIN_NAME]" at bounding box center [406, 119] width 39 height 4
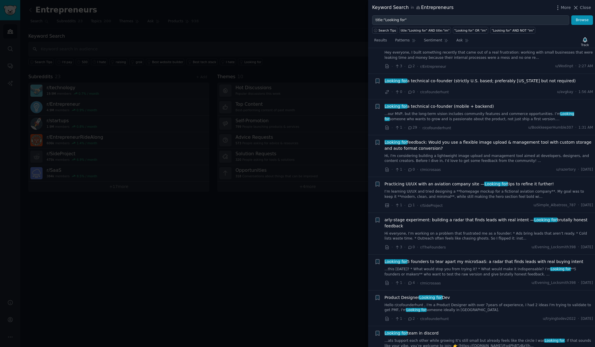
scroll to position [703, 0]
click at [440, 257] on span "Looking for 5 founders to tear apart my microSaaS: a radar that finds leads wit…" at bounding box center [484, 260] width 199 height 6
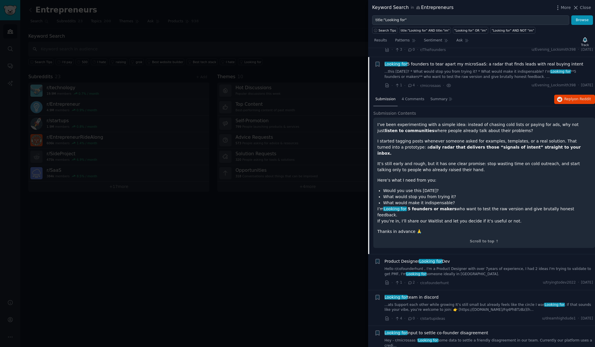
scroll to position [815, 0]
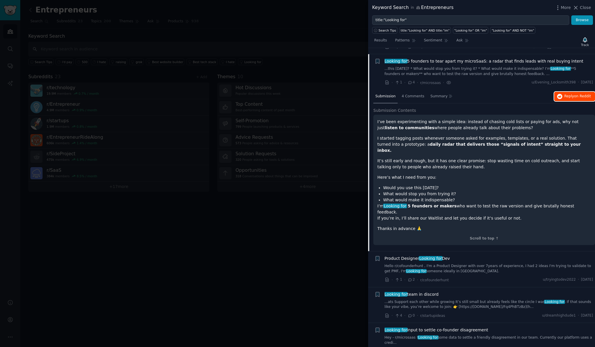
click at [565, 94] on span "Reply on Reddit" at bounding box center [578, 96] width 27 height 5
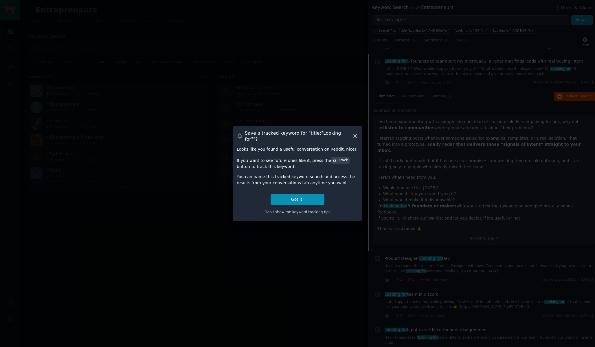
click at [356, 136] on icon at bounding box center [355, 136] width 6 height 6
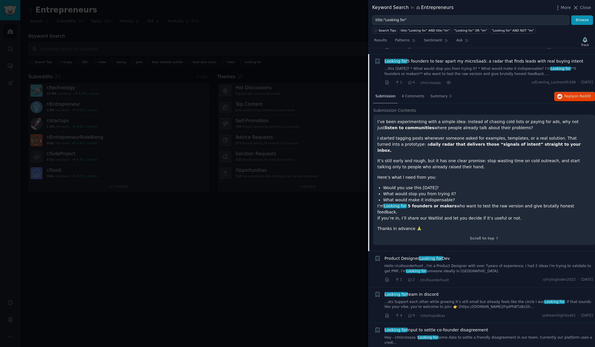
click at [271, 69] on div at bounding box center [297, 173] width 595 height 347
